Goal: Task Accomplishment & Management: Manage account settings

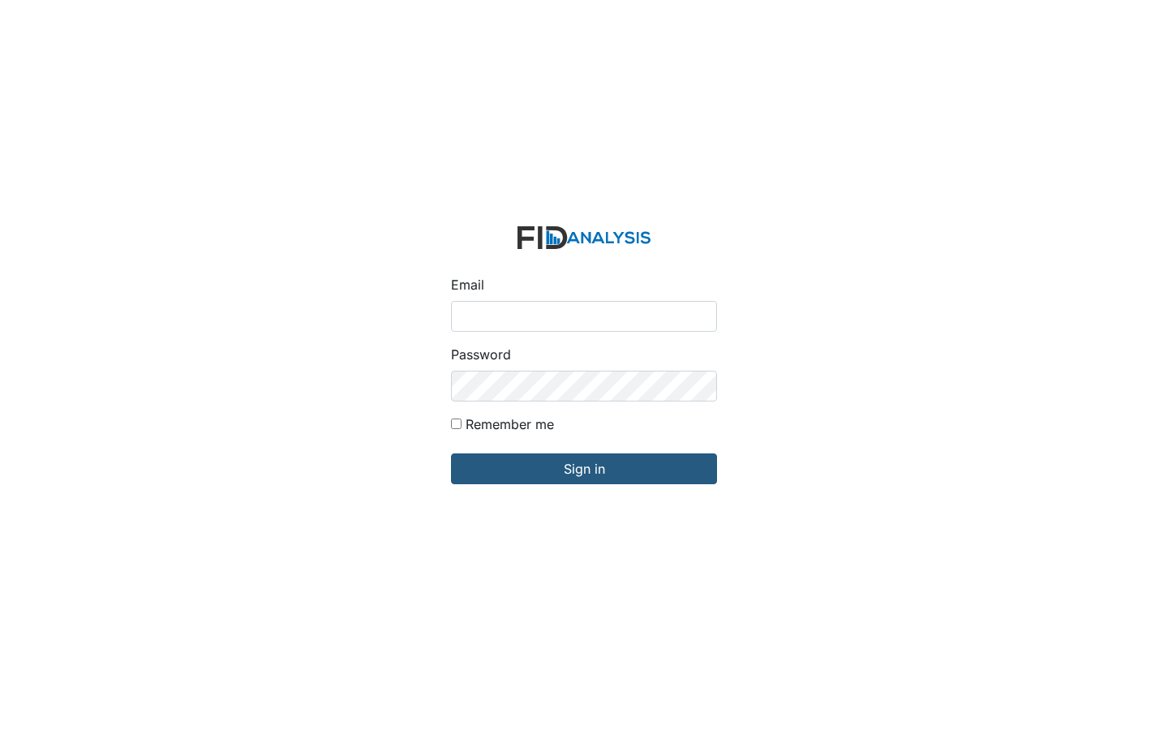
click at [456, 424] on input "Remember me" at bounding box center [456, 424] width 11 height 11
checkbox input "true"
click at [584, 316] on input "Email" at bounding box center [584, 316] width 266 height 31
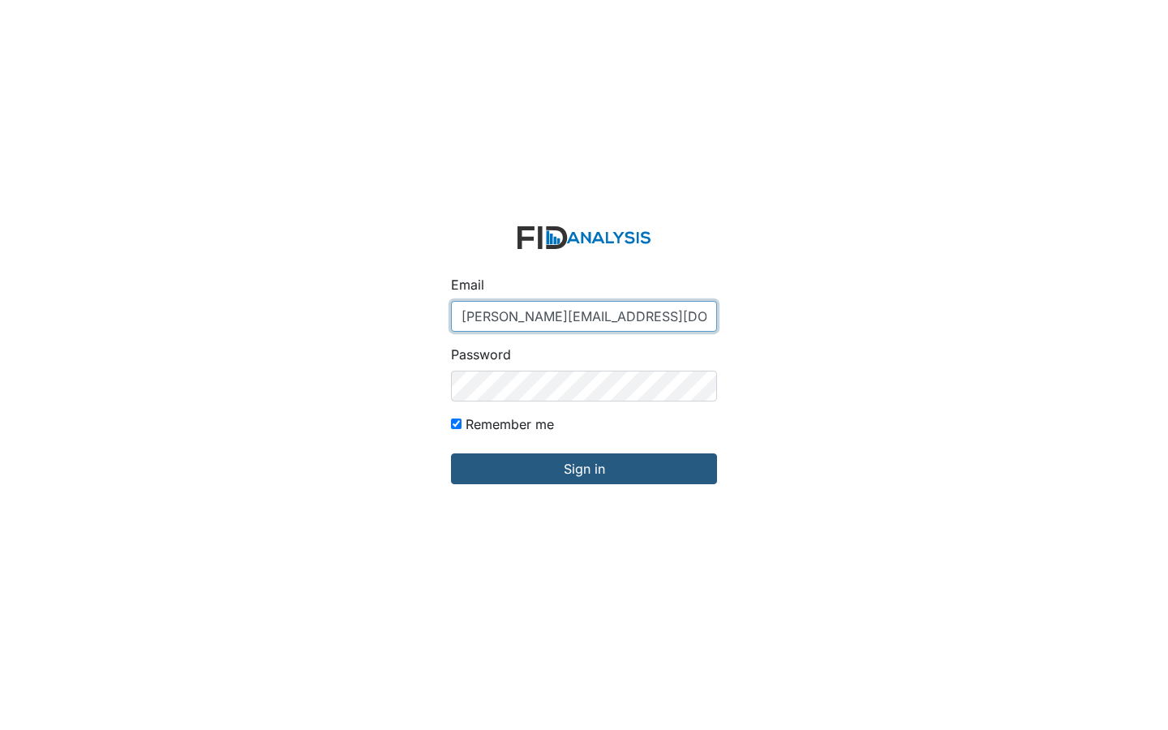
type input "[PERSON_NAME][EMAIL_ADDRESS][DOMAIN_NAME]"
click at [451, 454] on input "Sign in" at bounding box center [584, 469] width 266 height 31
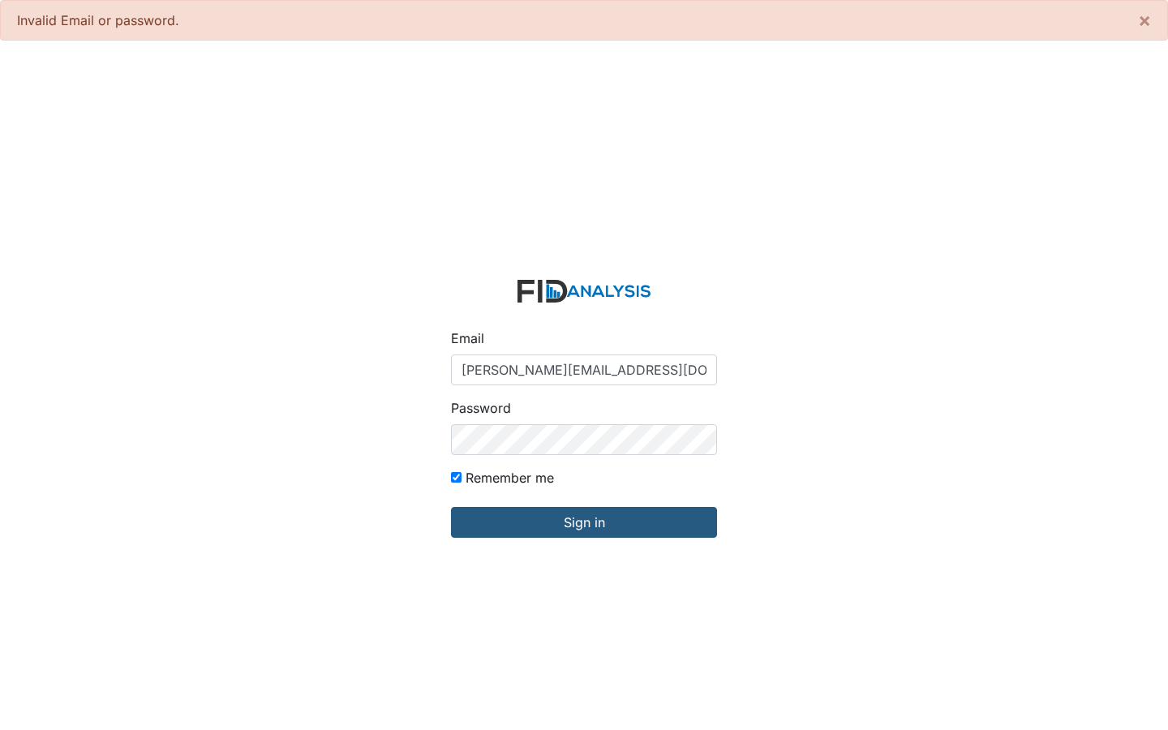
click at [456, 477] on input "Remember me" at bounding box center [456, 477] width 11 height 11
checkbox input "false"
click at [584, 370] on input "vernie.kunde18@goldenmarine.net" at bounding box center [584, 370] width 266 height 31
type input "ldenmarine.net"
type input "gordonb95@yahoo.com"
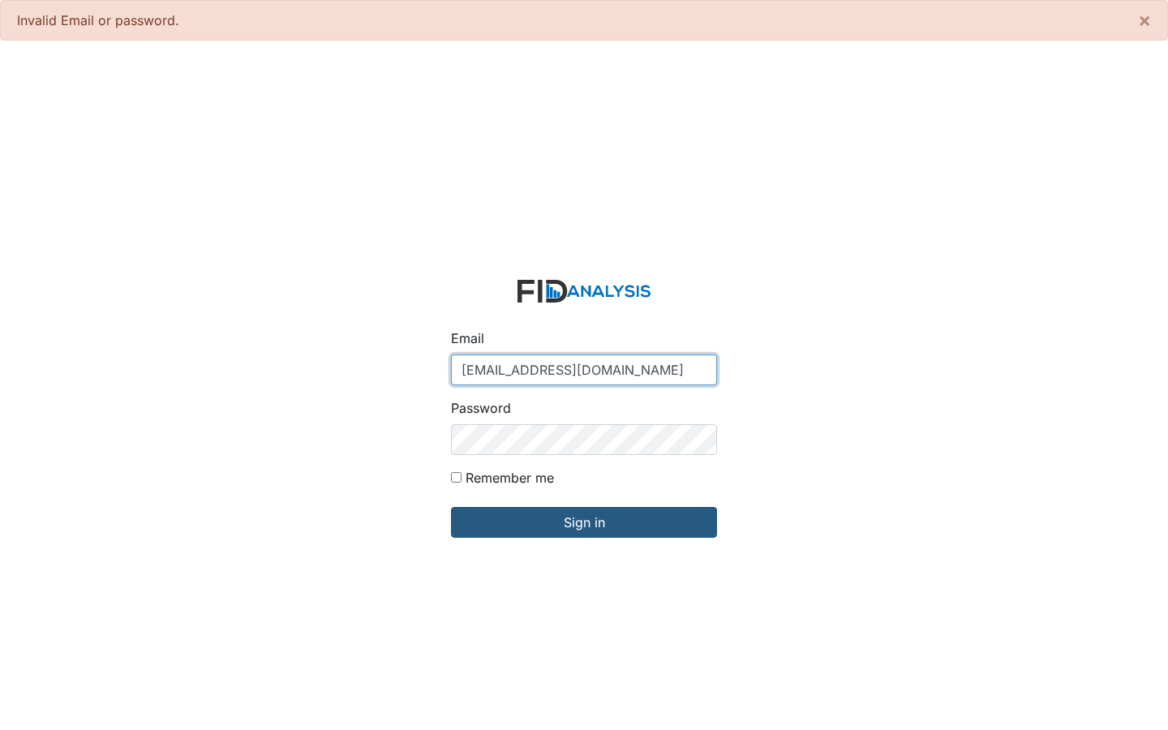
click at [451, 507] on input "Sign in" at bounding box center [584, 522] width 266 height 31
click at [456, 477] on input "Remember me" at bounding box center [456, 477] width 11 height 11
checkbox input "true"
click at [584, 370] on input "gordonb95@yahoo.com" at bounding box center [584, 370] width 266 height 31
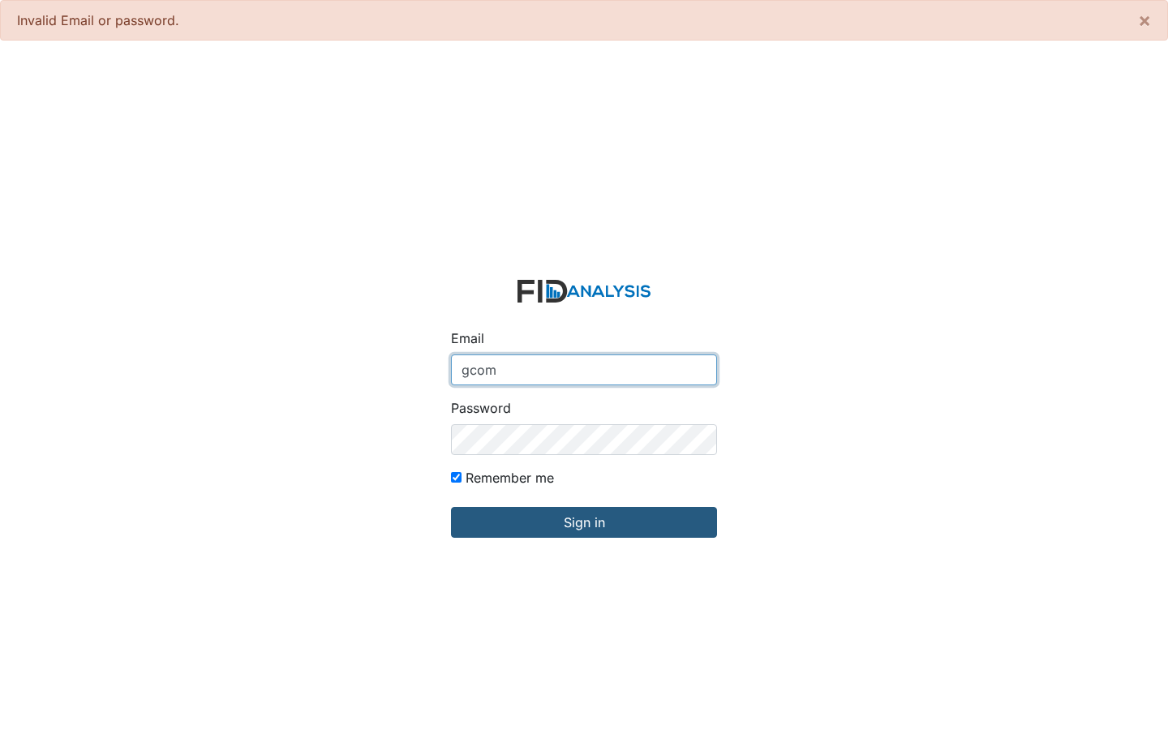
type input "com"
type input "vernie.kunde18@goldenmarine.net"
click at [451, 507] on input "Sign in" at bounding box center [584, 522] width 266 height 31
click at [456, 477] on input "Remember me" at bounding box center [456, 477] width 11 height 11
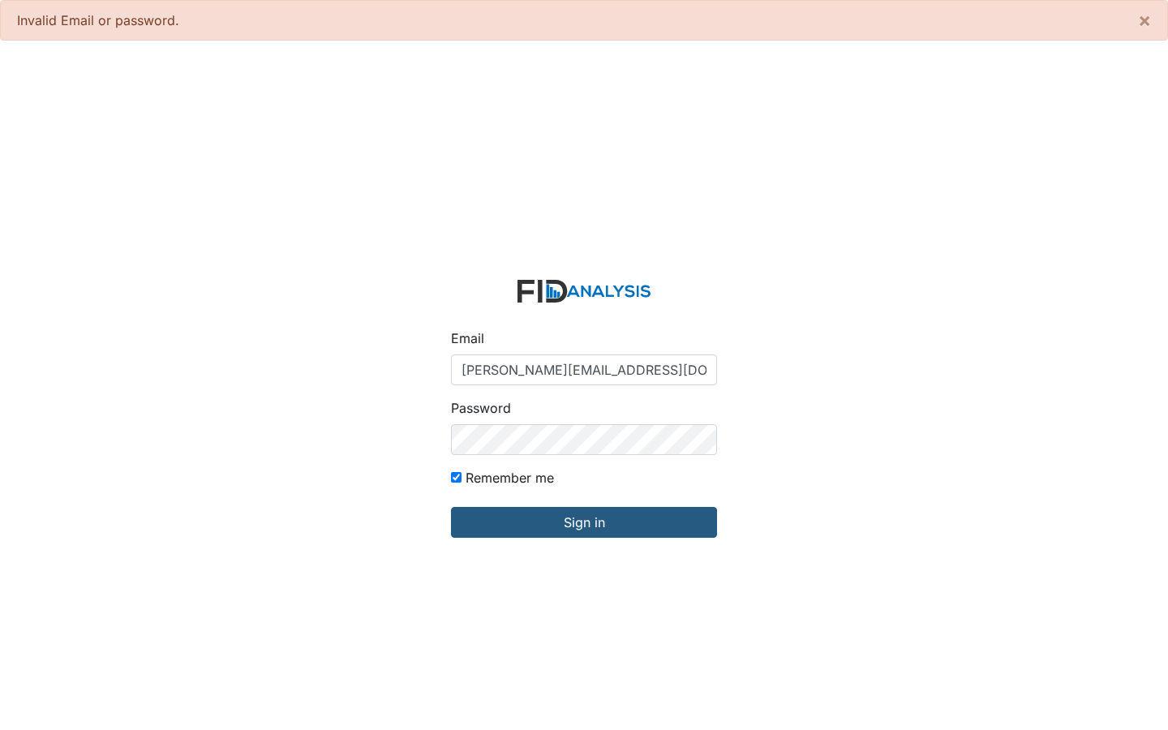
checkbox input "false"
click at [584, 370] on input "vernie.kunde18@goldenmarine.net" at bounding box center [584, 370] width 266 height 31
type input "ldenmarine.net"
type input "[EMAIL_ADDRESS][DOMAIN_NAME]"
click at [451, 507] on input "Sign in" at bounding box center [584, 522] width 266 height 31
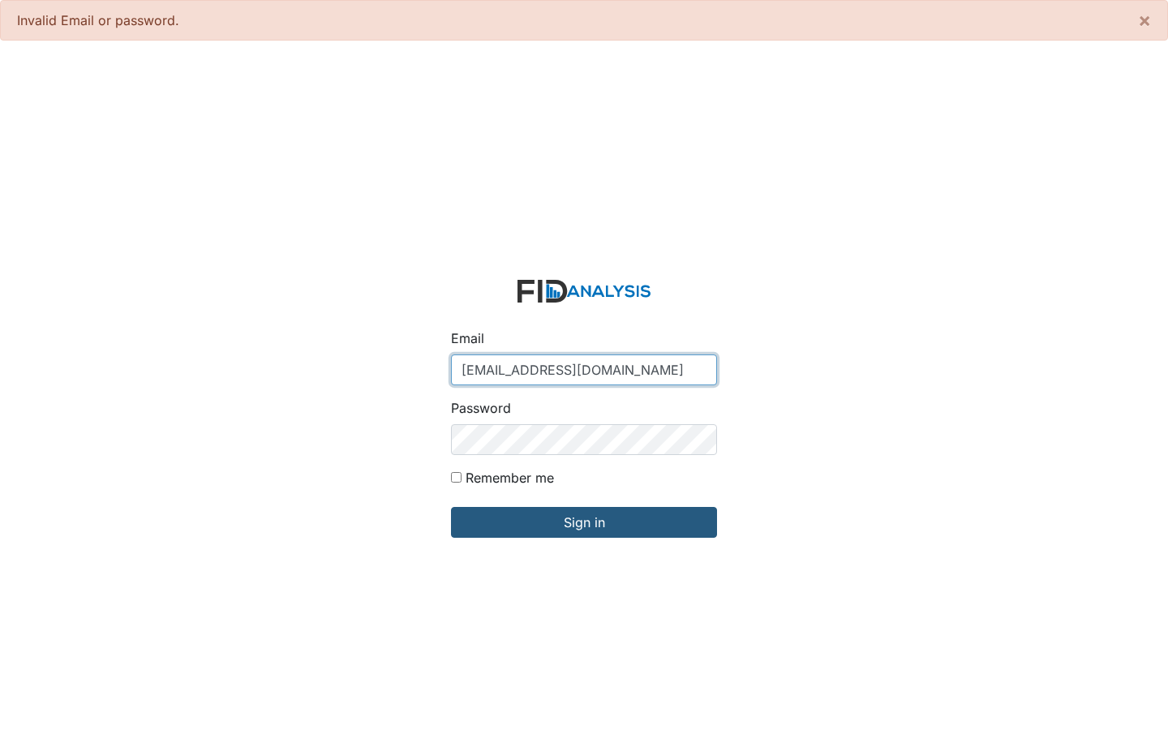
scroll to position [54, 0]
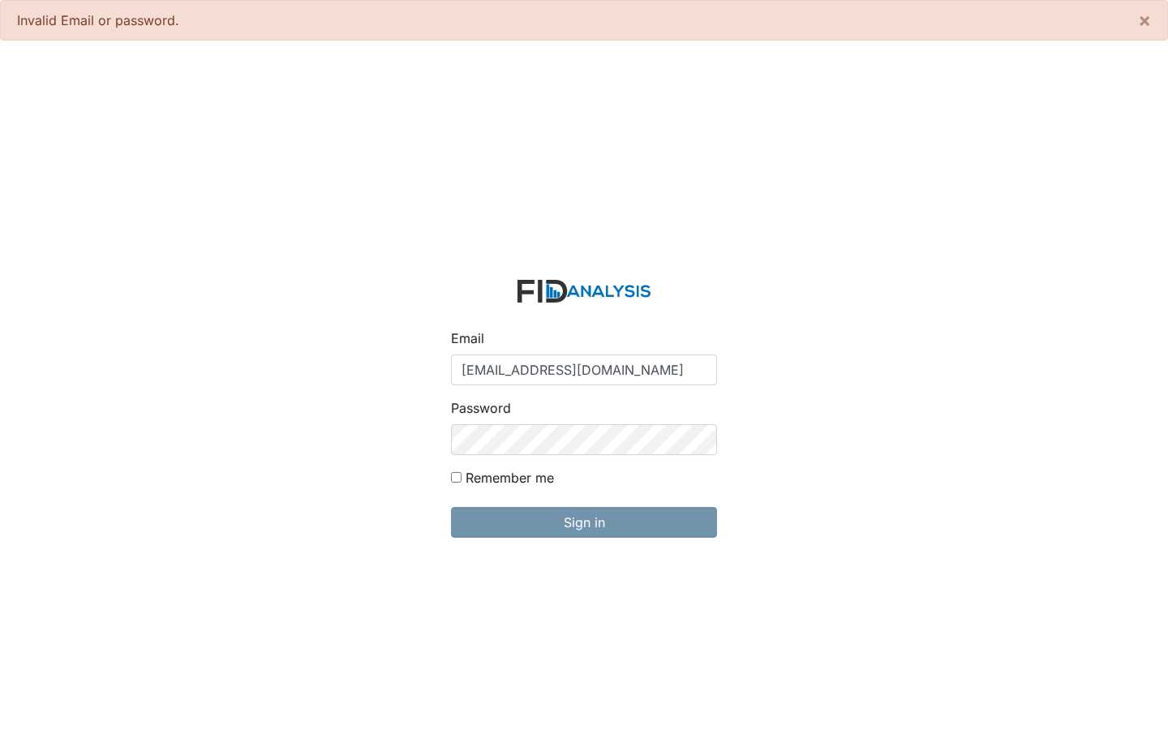
scroll to position [54, 0]
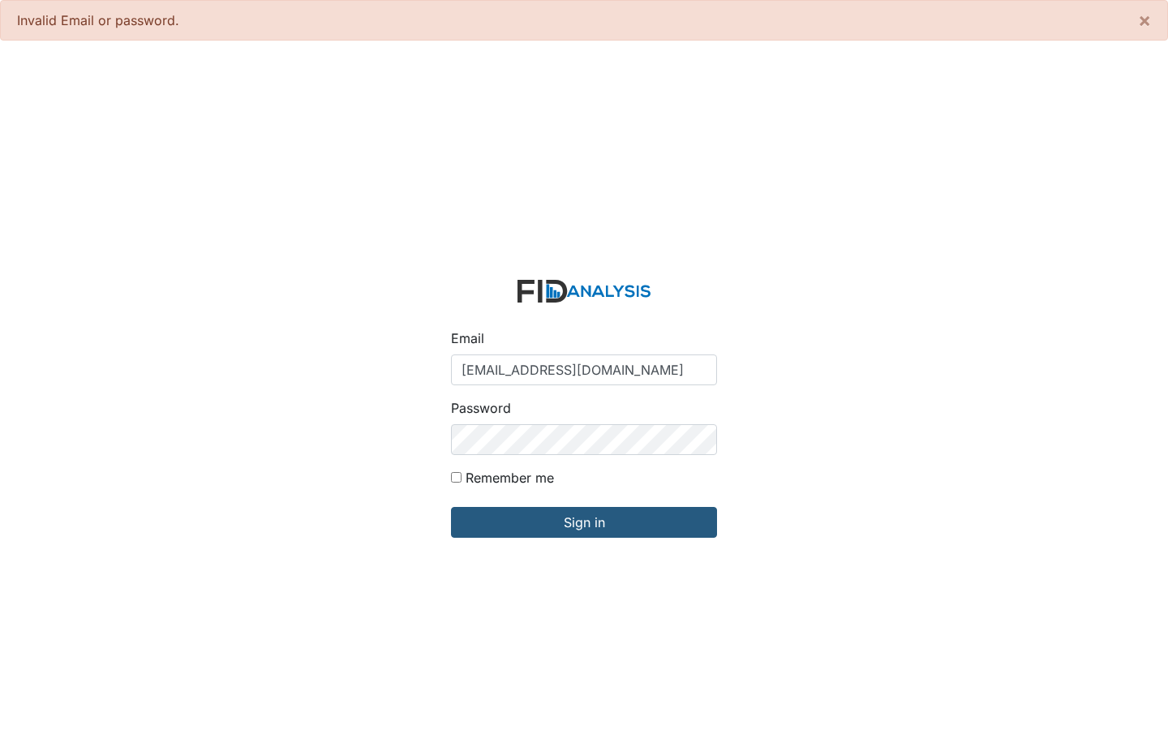
click at [456, 477] on input "Remember me" at bounding box center [456, 477] width 11 height 11
checkbox input "true"
click at [584, 370] on input "[EMAIL_ADDRESS][DOMAIN_NAME]" at bounding box center [584, 370] width 266 height 31
type input "om"
type input "[EMAIL_ADDRESS][DOMAIN_NAME]"
